Goal: Task Accomplishment & Management: Use online tool/utility

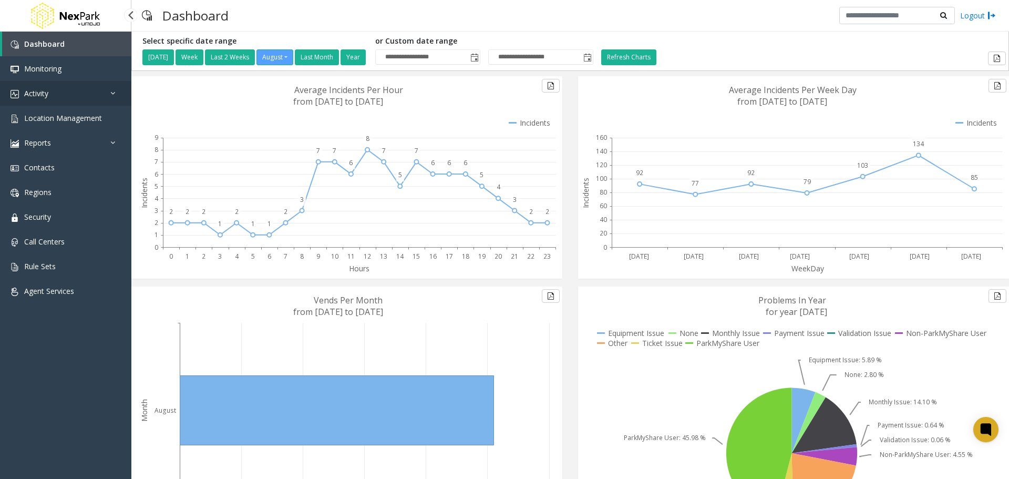
click at [45, 95] on span "Activity" at bounding box center [36, 93] width 24 height 10
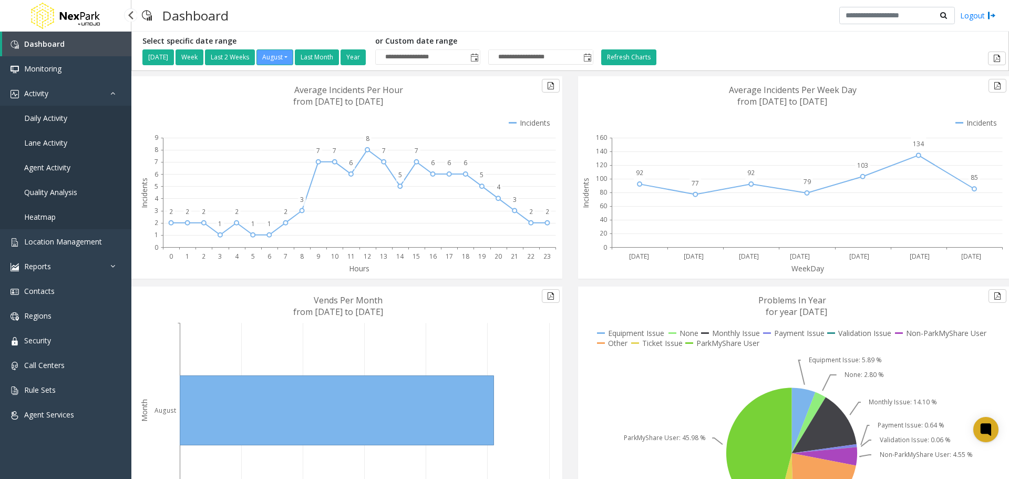
click at [61, 173] on link "Agent Activity" at bounding box center [65, 167] width 131 height 25
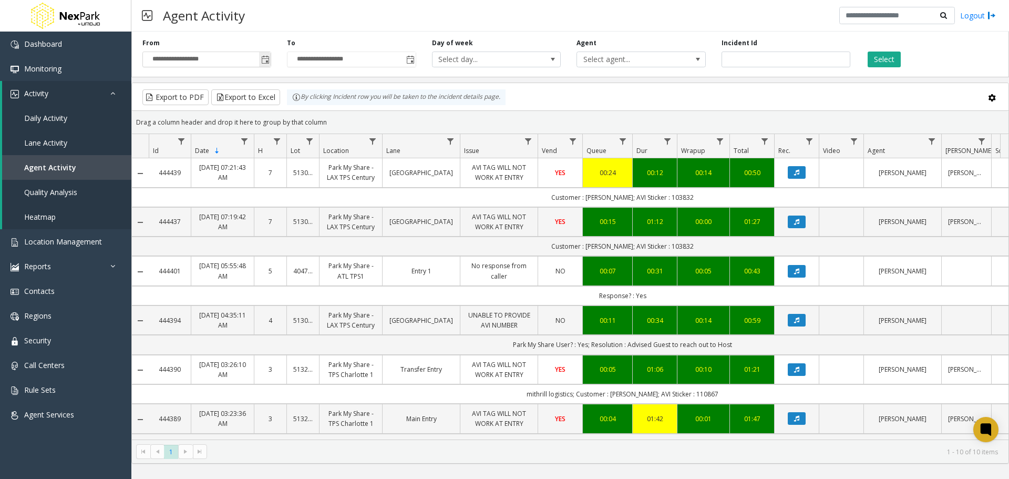
click at [264, 58] on span "Toggle popup" at bounding box center [265, 60] width 8 height 8
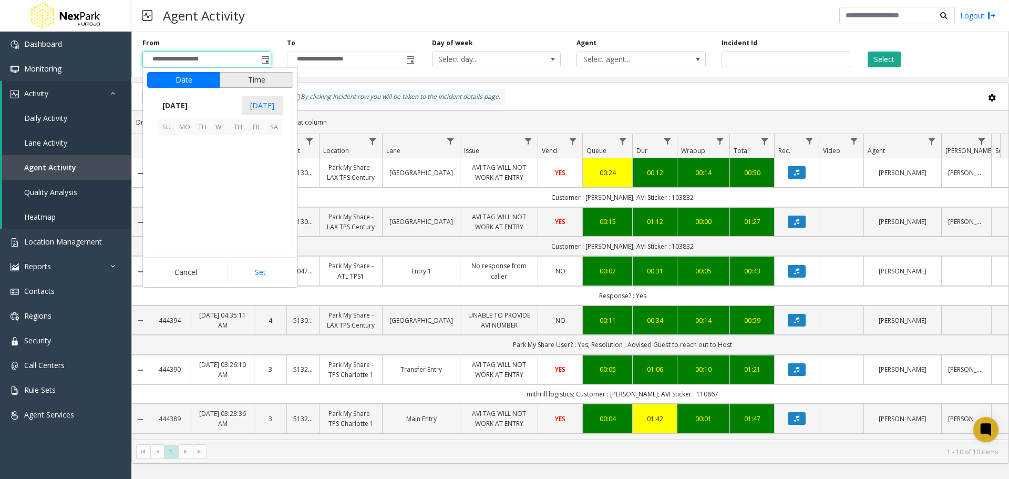
scroll to position [188491, 0]
click at [186, 179] on span "11" at bounding box center [185, 180] width 18 height 18
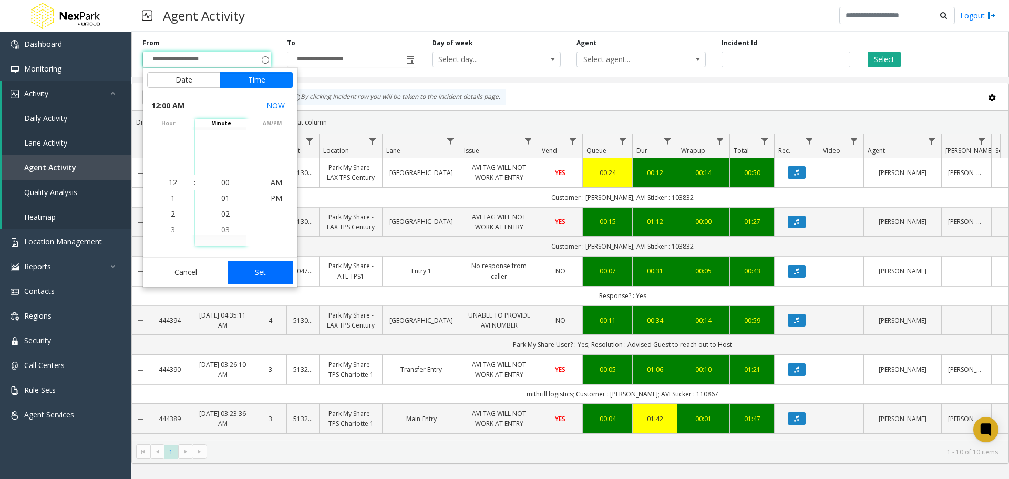
click at [269, 270] on button "Set" at bounding box center [261, 272] width 66 height 23
type input "**********"
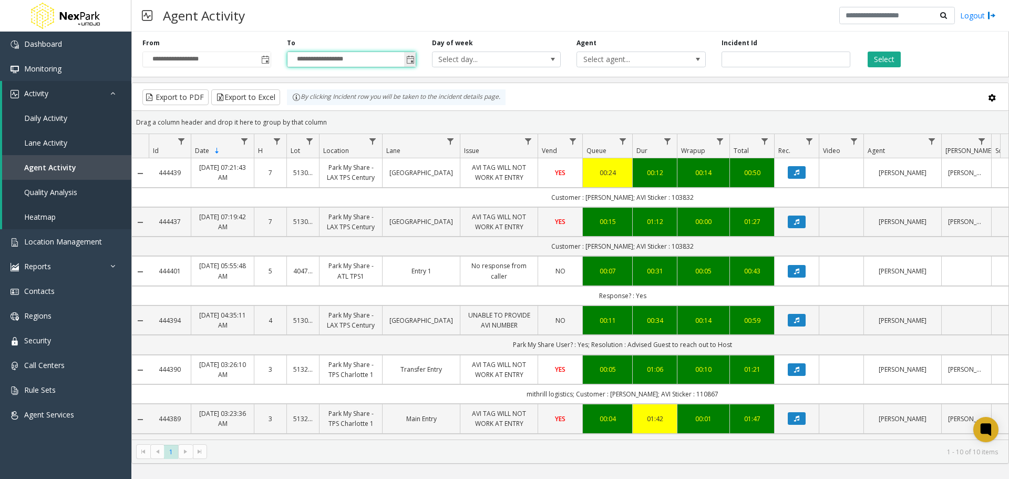
click at [354, 58] on input "**********" at bounding box center [351, 59] width 128 height 15
click at [413, 57] on span "Toggle popup" at bounding box center [410, 60] width 8 height 8
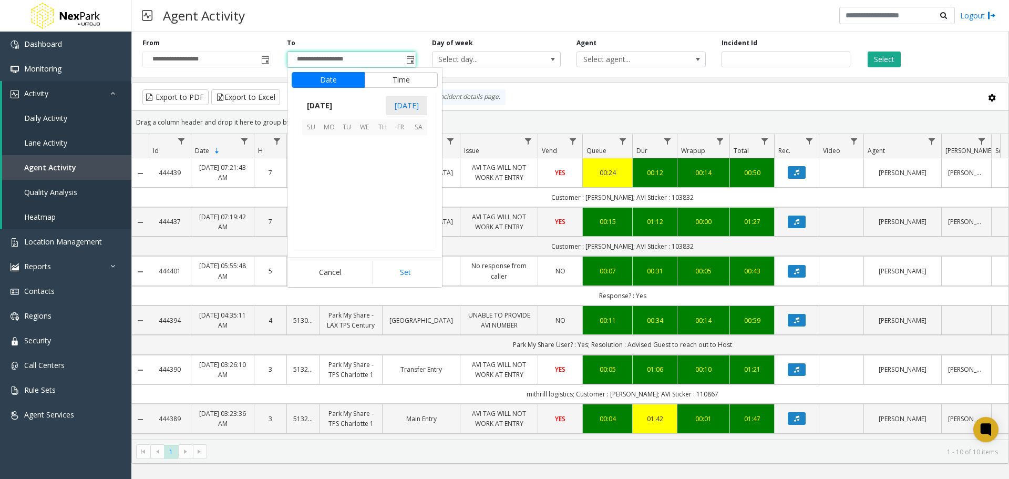
scroll to position [16, 0]
click at [310, 190] on span "17" at bounding box center [311, 198] width 18 height 18
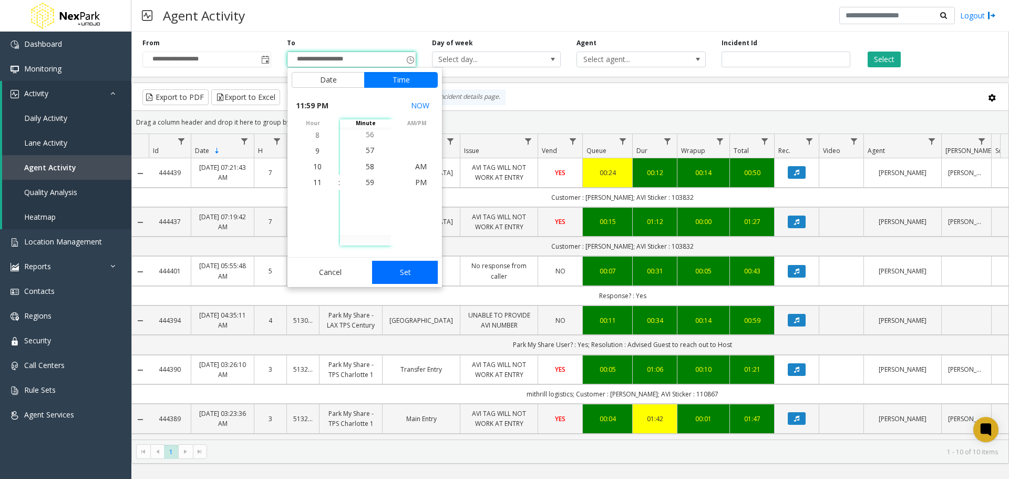
click at [380, 272] on button "Set" at bounding box center [405, 272] width 66 height 23
type input "**********"
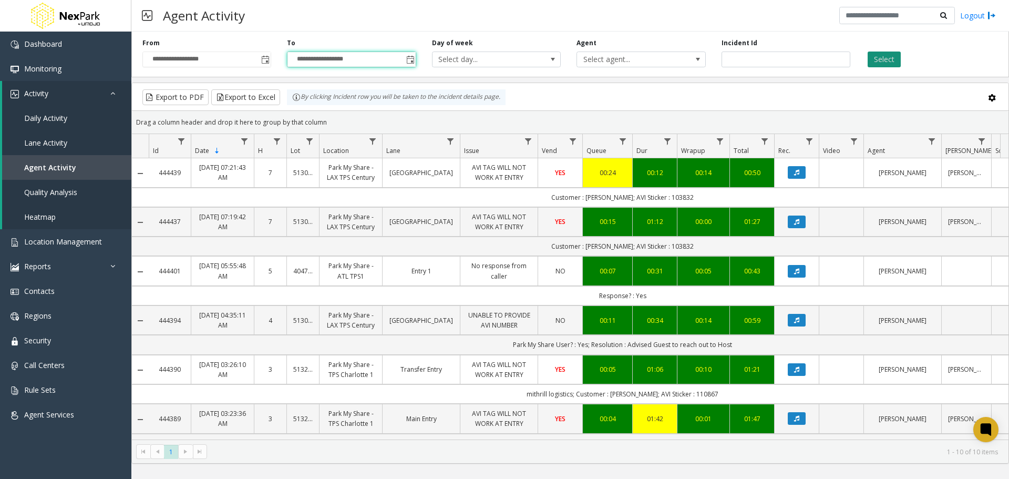
click at [892, 59] on button "Select" at bounding box center [884, 60] width 33 height 16
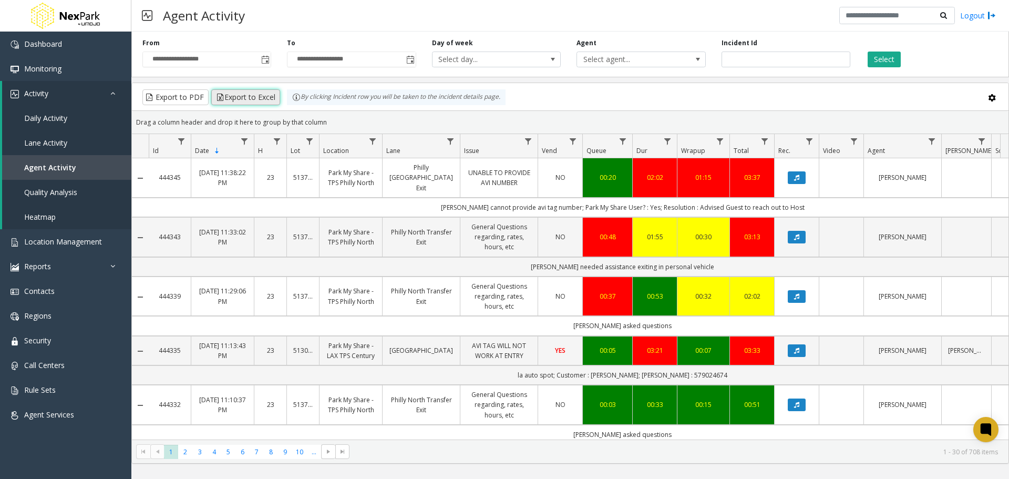
click at [254, 96] on button "Export to Excel" at bounding box center [245, 97] width 69 height 16
click at [466, 316] on td "[PERSON_NAME] asked questions" at bounding box center [623, 325] width 948 height 19
